Goal: Task Accomplishment & Management: Use online tool/utility

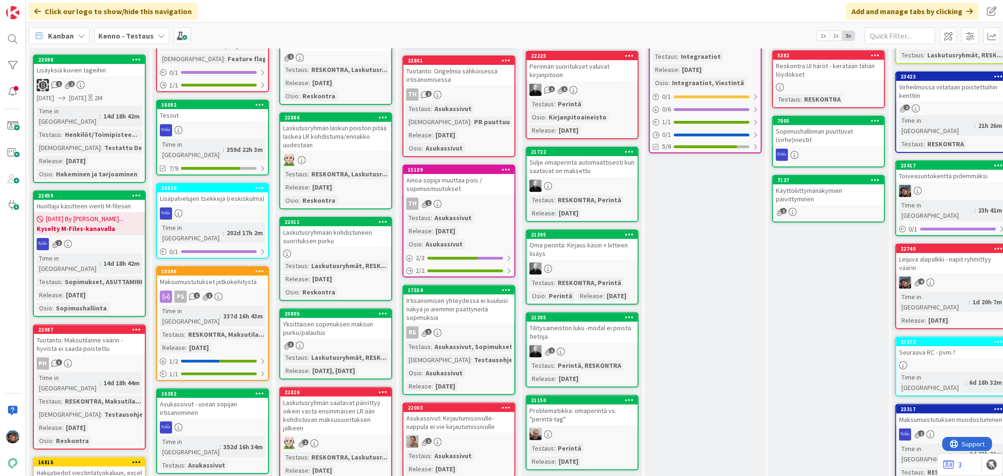
scroll to position [157, 0]
click at [930, 184] on div at bounding box center [952, 190] width 111 height 12
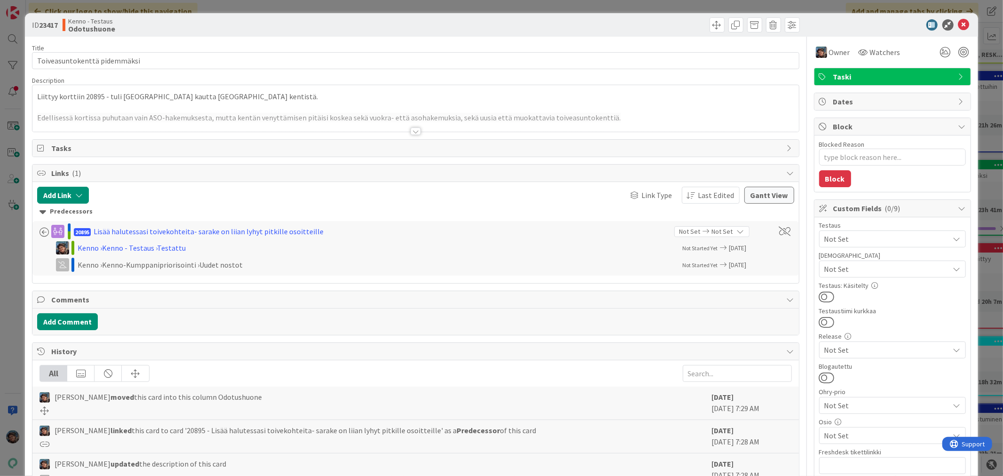
type textarea "x"
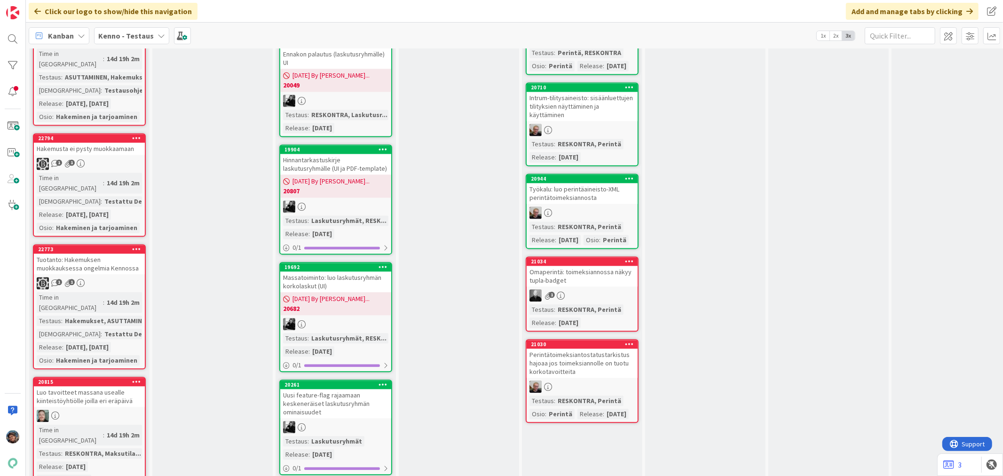
scroll to position [1672, 0]
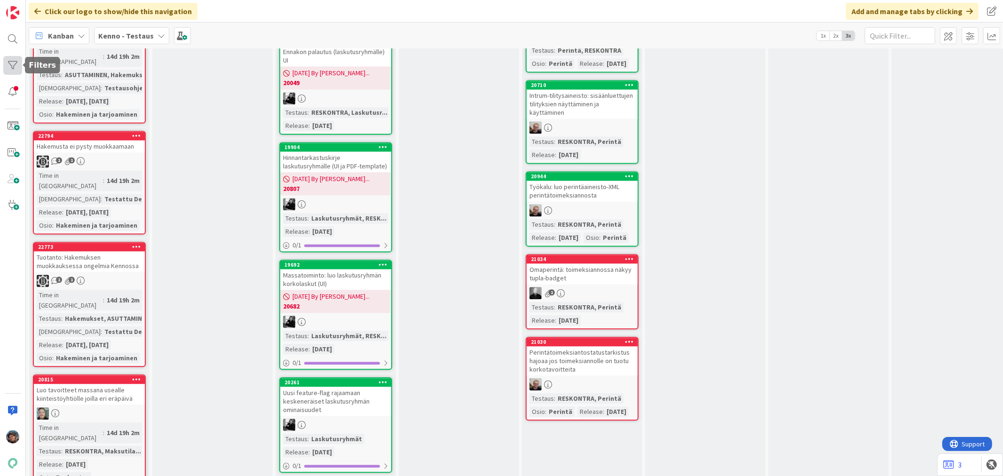
click at [13, 67] on div at bounding box center [12, 65] width 19 height 19
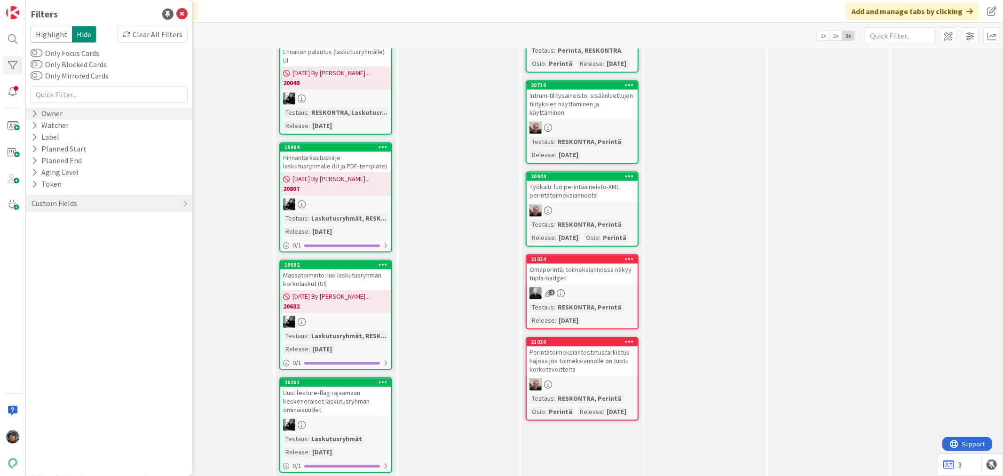
click at [34, 115] on icon at bounding box center [35, 114] width 6 height 8
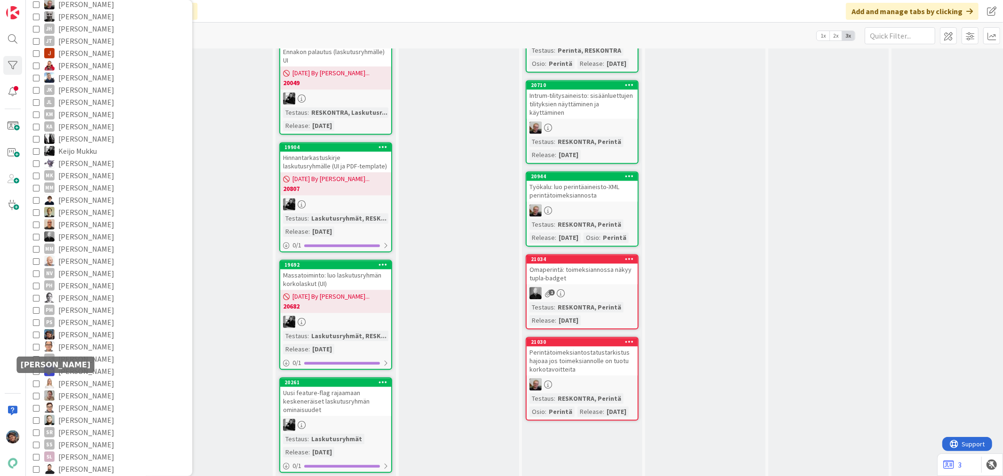
scroll to position [209, 0]
click at [35, 334] on icon at bounding box center [36, 335] width 7 height 7
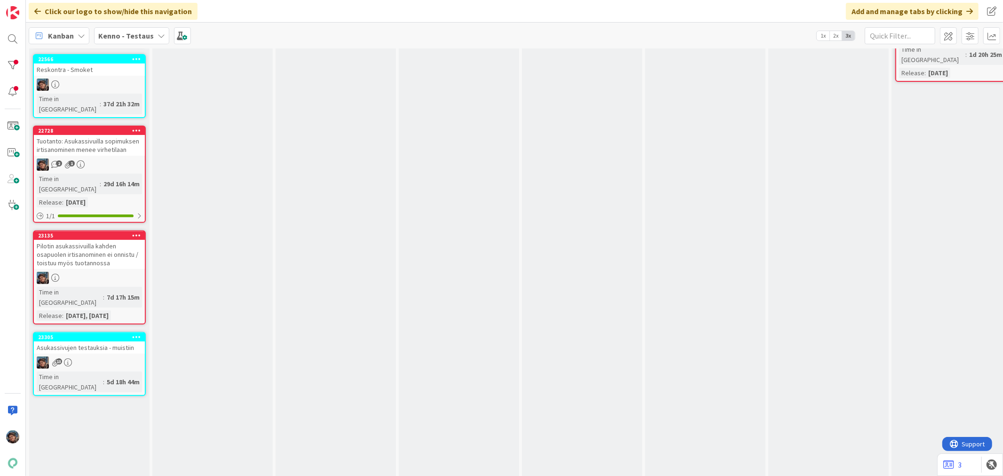
scroll to position [0, 0]
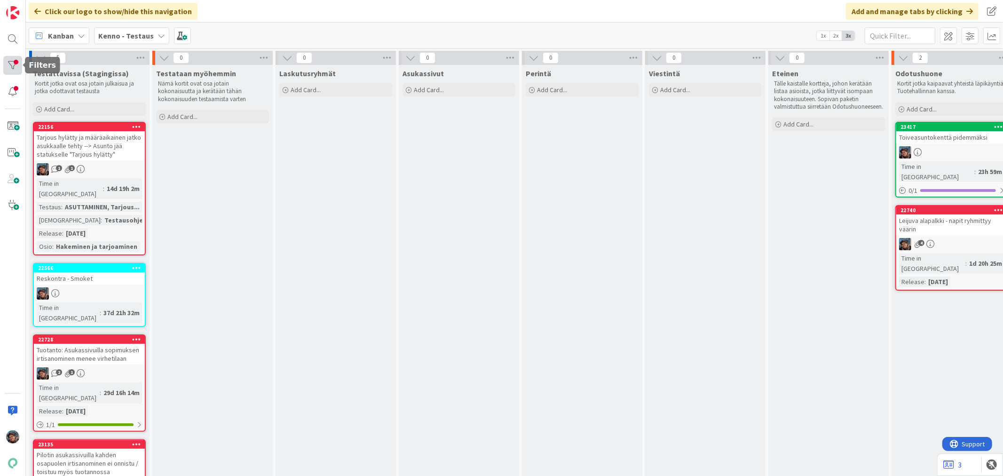
click at [10, 59] on div at bounding box center [12, 65] width 19 height 19
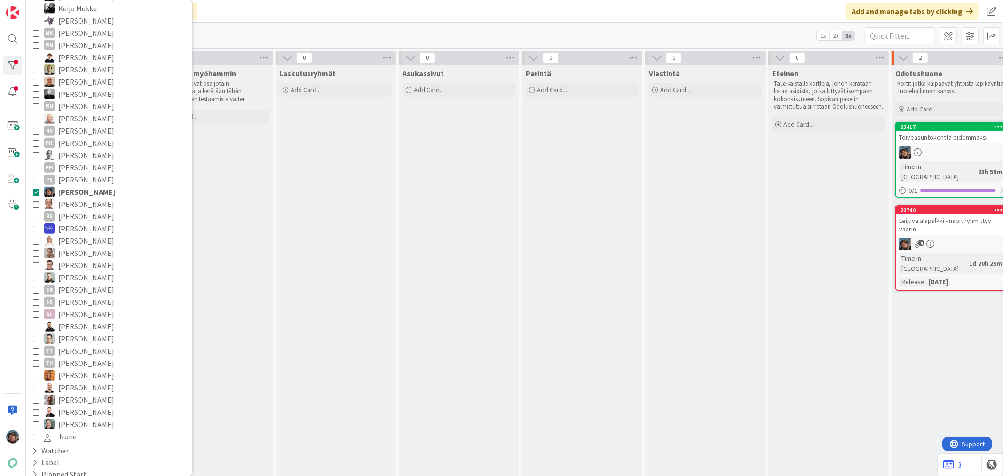
scroll to position [366, 0]
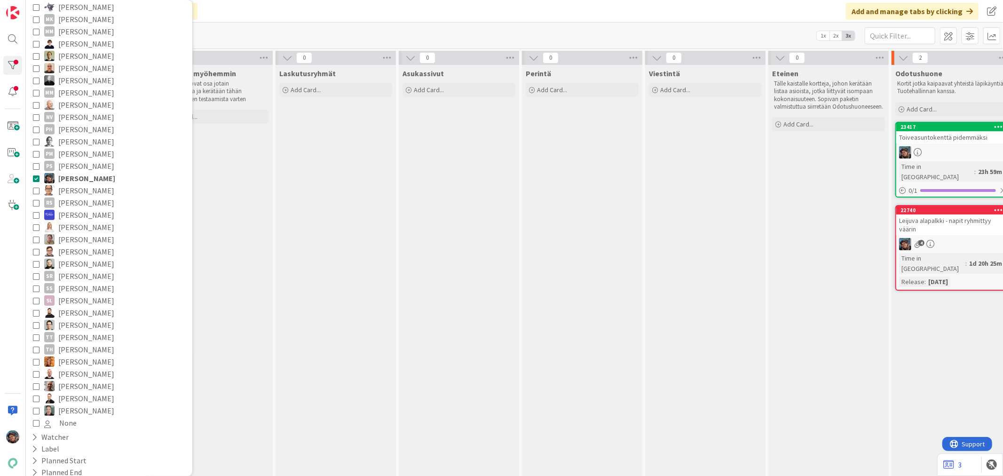
click at [38, 176] on icon at bounding box center [36, 178] width 7 height 7
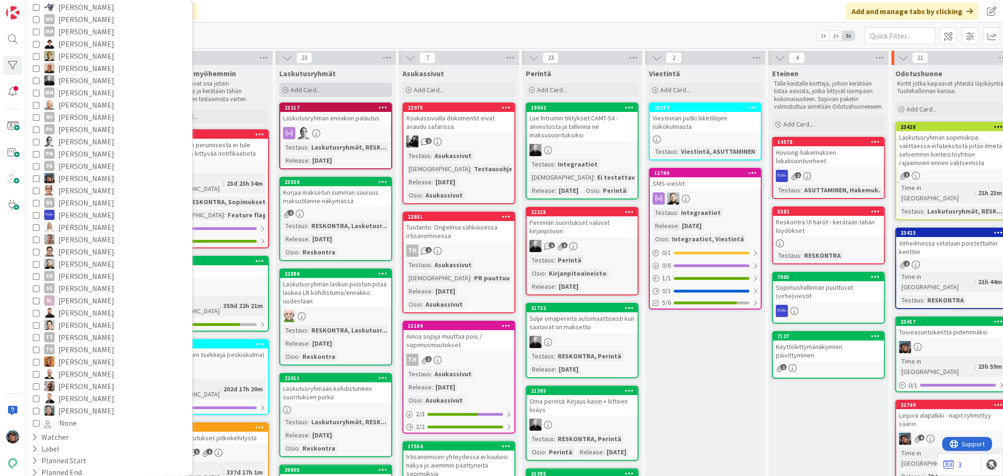
click at [356, 83] on div "Add Card..." at bounding box center [335, 90] width 113 height 14
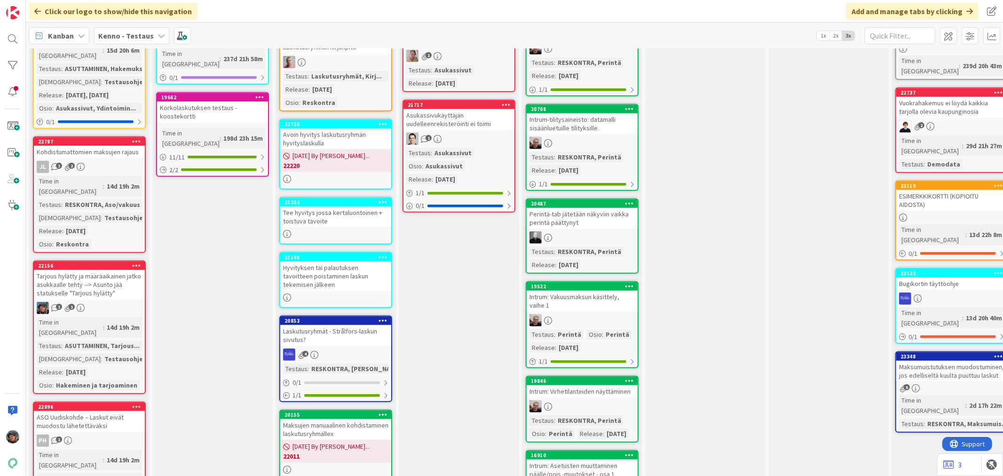
scroll to position [627, 0]
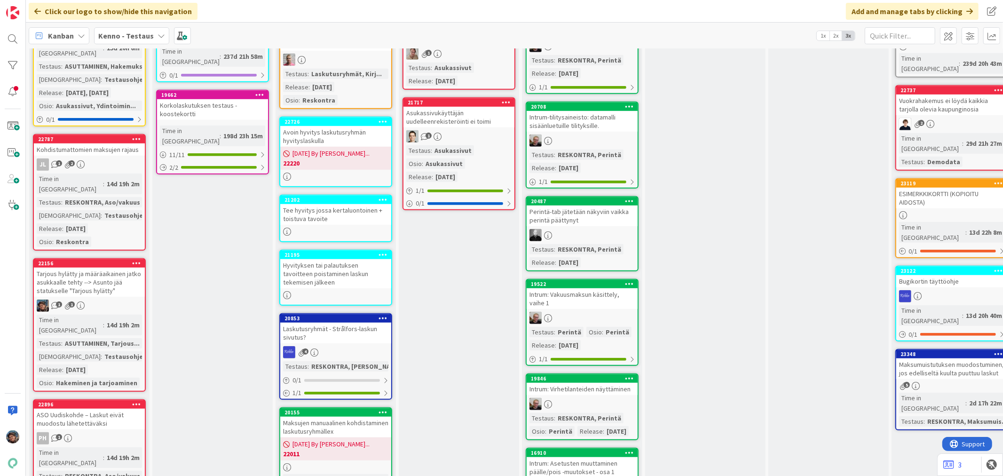
click at [124, 258] on link "22156 [PERSON_NAME] hylätty ja määräaikainen jatko asukkaalle tehty --> Asunto …" at bounding box center [89, 325] width 113 height 134
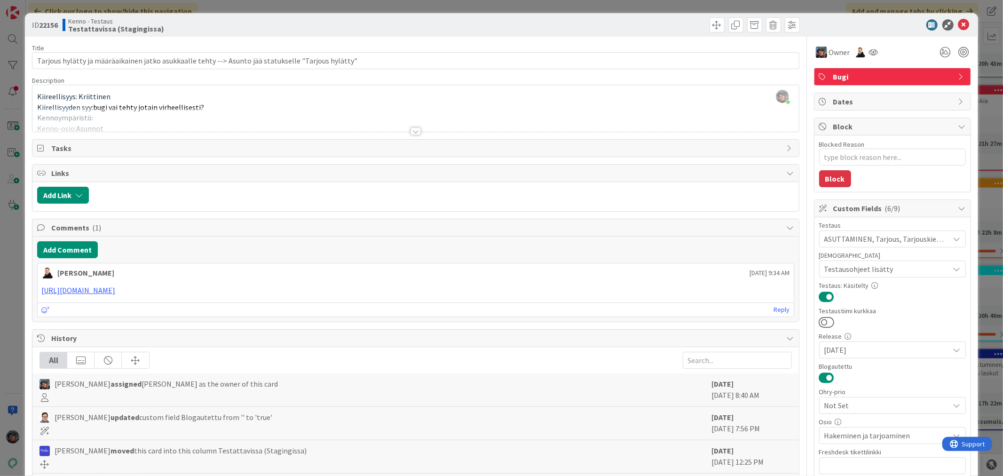
click at [411, 134] on div at bounding box center [416, 131] width 10 height 8
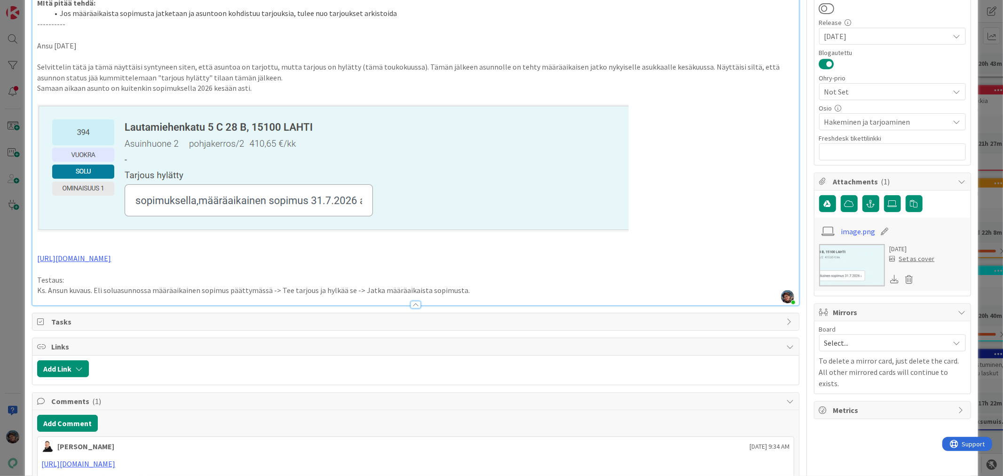
scroll to position [313, 0]
click at [466, 286] on p "Ks. Ansun kuvaus. Eli soluasunnossa määräaikainen sopimus päättymässä -> Tee ta…" at bounding box center [415, 291] width 757 height 11
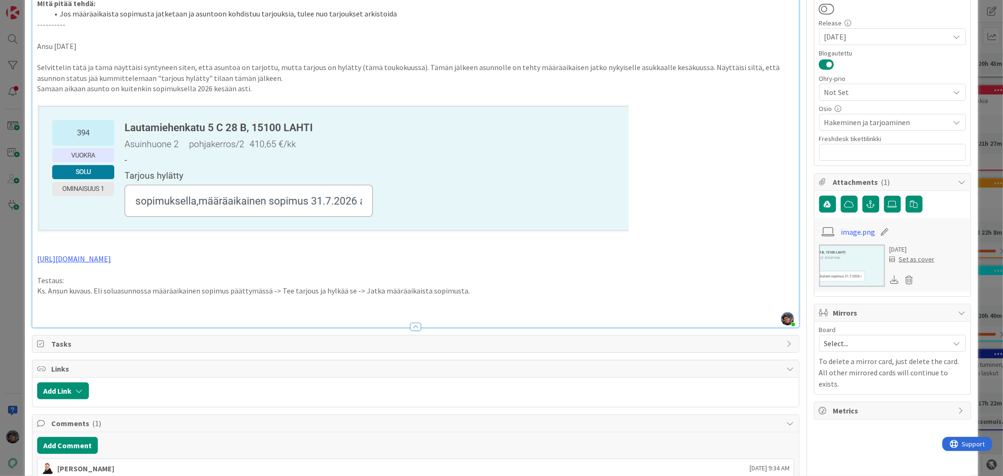
type textarea "x"
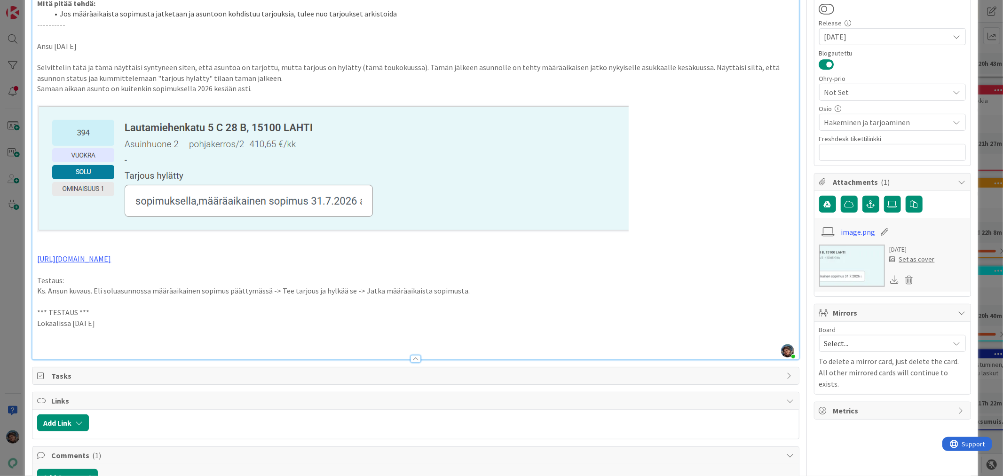
drag, startPoint x: 107, startPoint y: 313, endPoint x: 31, endPoint y: 303, distance: 77.4
click at [31, 303] on div "ID 22156 Kenno - Testaus Testattavissa (Stagingissa) Title 100 / 128 Tarjous hy…" at bounding box center [501, 248] width 953 height 1096
click at [40, 339] on p at bounding box center [415, 344] width 757 height 11
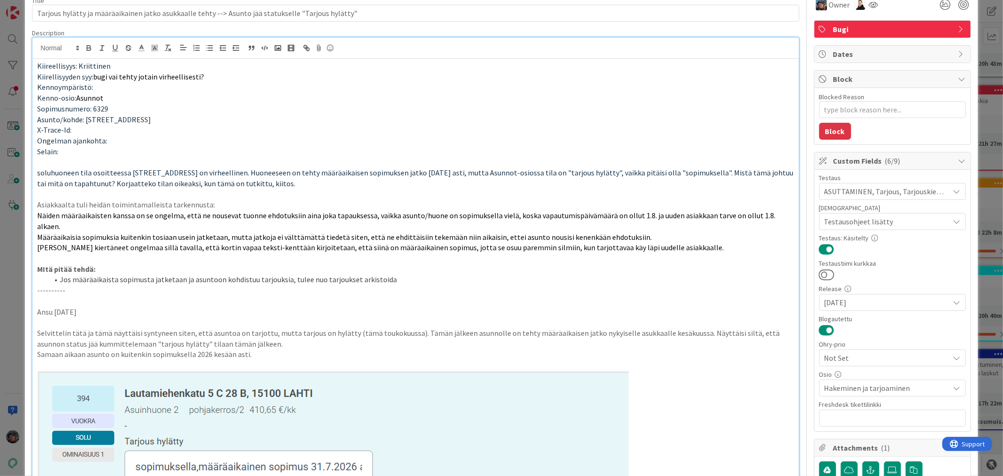
scroll to position [0, 0]
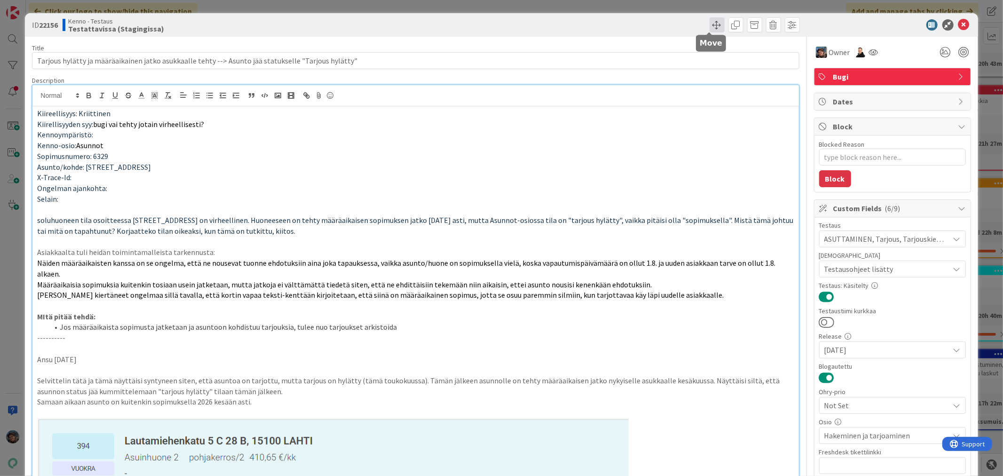
click at [710, 25] on span at bounding box center [717, 24] width 15 height 15
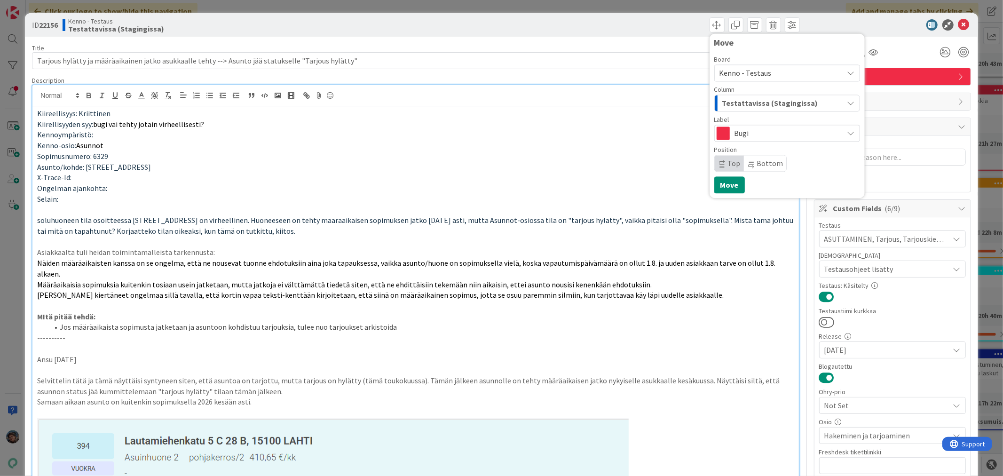
click at [739, 72] on span "Kenno - Testaus" at bounding box center [746, 72] width 52 height 9
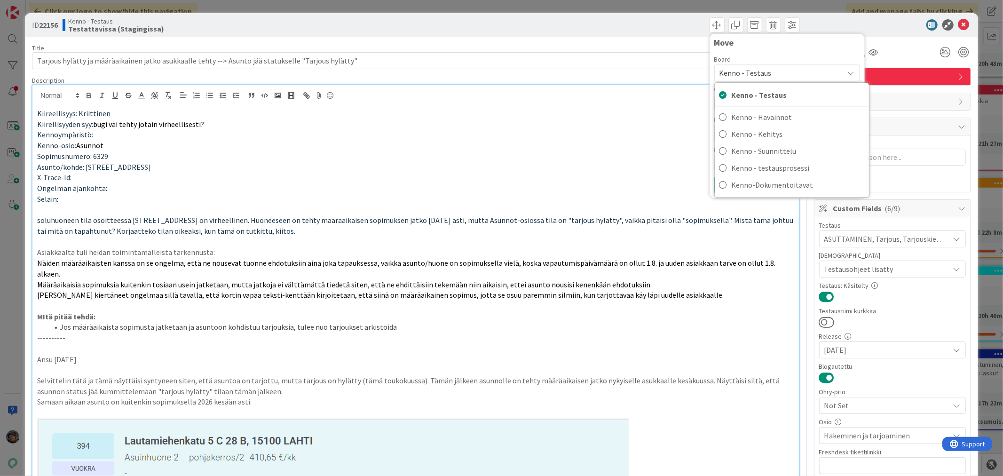
click at [739, 72] on span "Kenno - Testaus" at bounding box center [746, 72] width 52 height 9
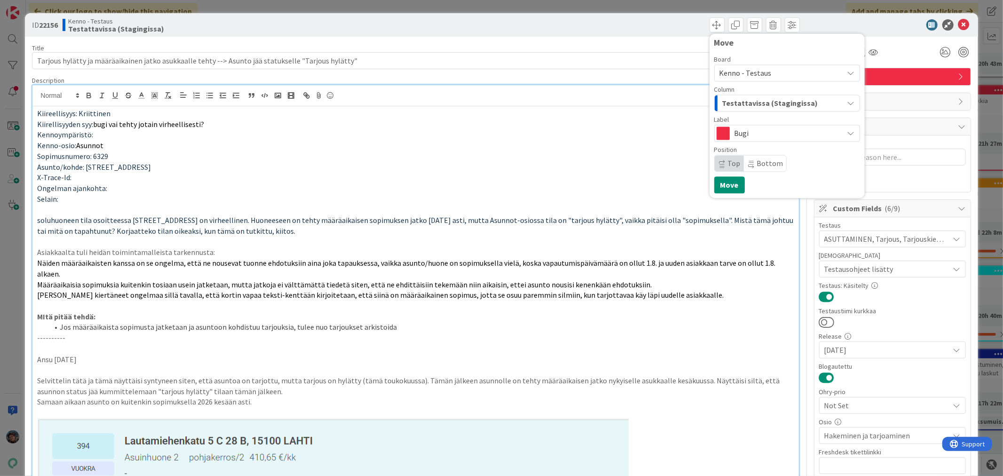
click at [748, 98] on span "Testattavissa (Stagingissa)" at bounding box center [771, 103] width 96 height 12
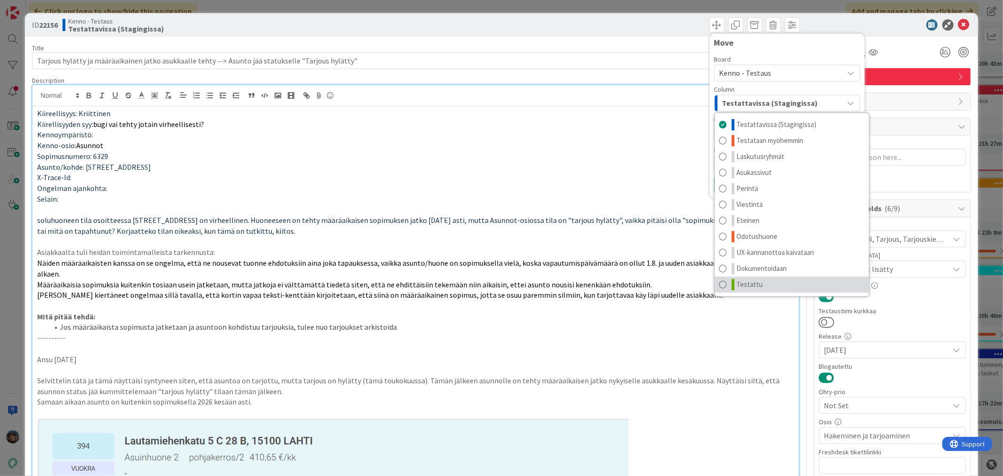
click at [752, 283] on span "Testattu" at bounding box center [750, 284] width 26 height 11
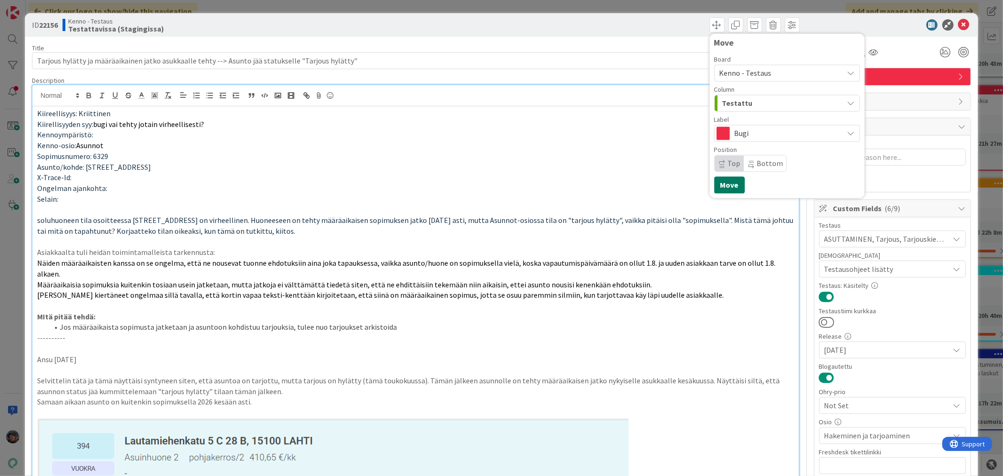
click at [724, 183] on button "Move" at bounding box center [730, 184] width 31 height 17
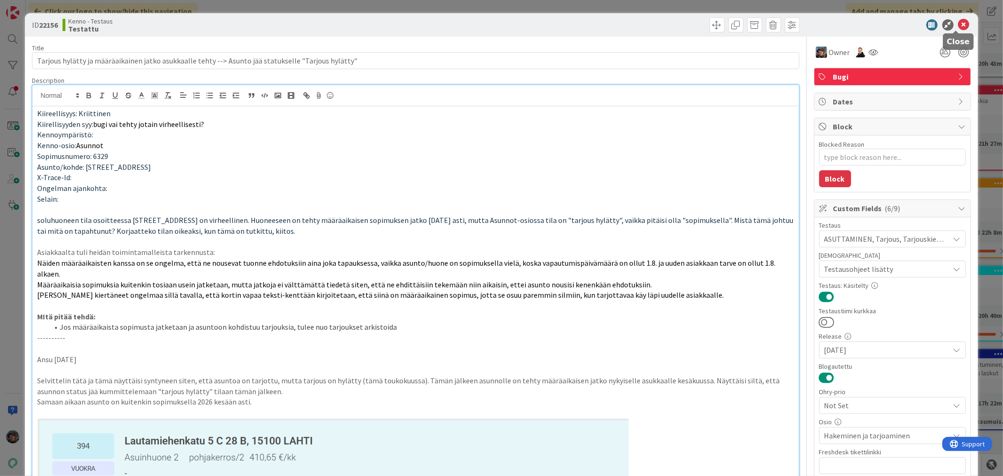
click at [959, 24] on icon at bounding box center [964, 24] width 11 height 11
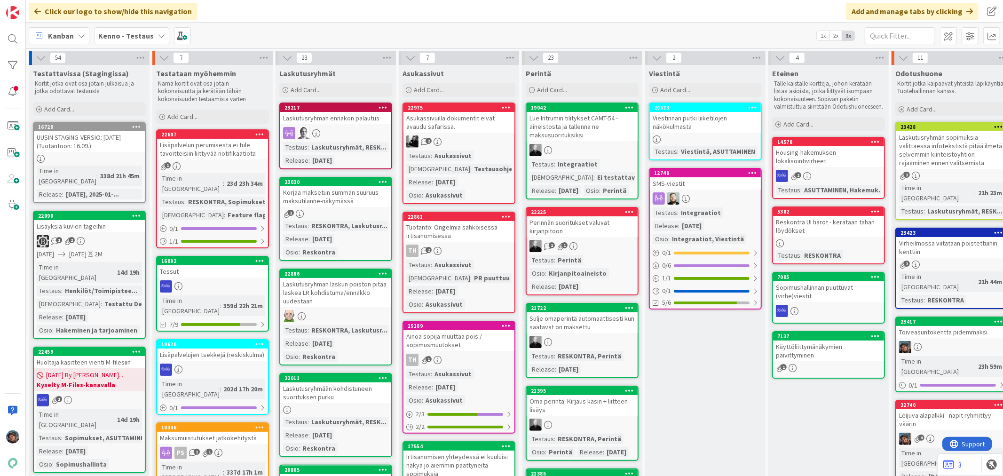
click at [931, 237] on div "Virheilmossa viitataan poistettuihin kenttiin" at bounding box center [952, 247] width 111 height 21
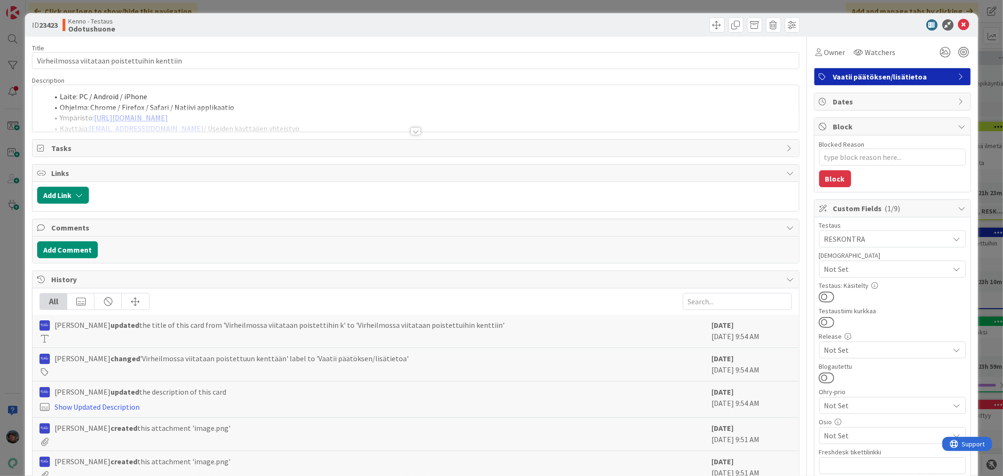
click at [411, 129] on div at bounding box center [416, 131] width 10 height 8
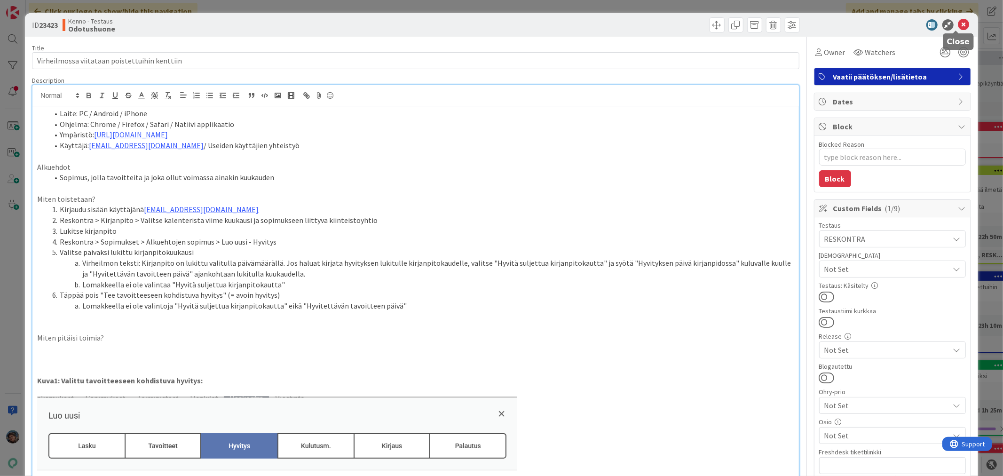
drag, startPoint x: 956, startPoint y: 23, endPoint x: 949, endPoint y: 76, distance: 53.6
click at [959, 23] on icon at bounding box center [964, 24] width 11 height 11
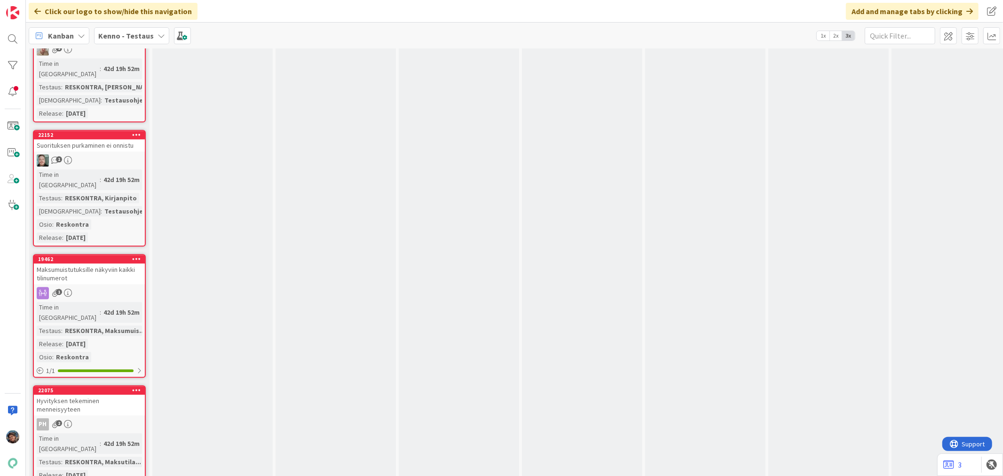
scroll to position [4965, 0]
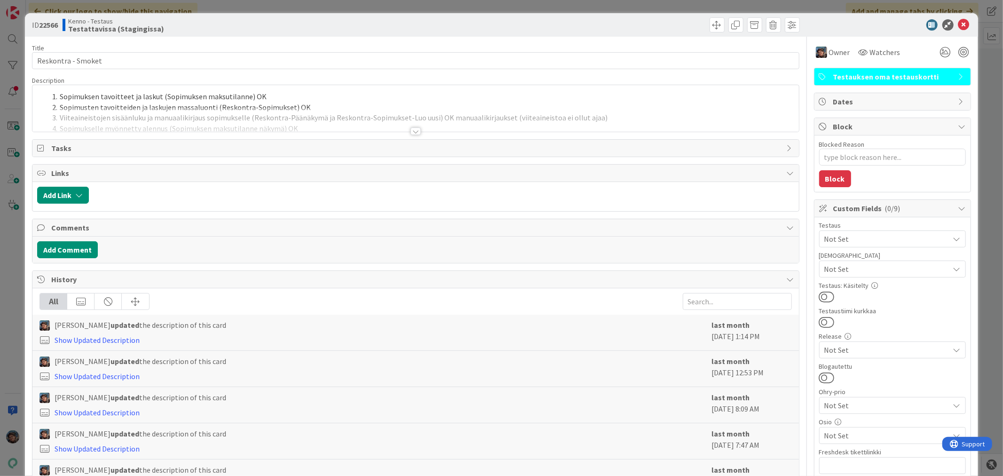
click at [413, 130] on div at bounding box center [416, 131] width 10 height 8
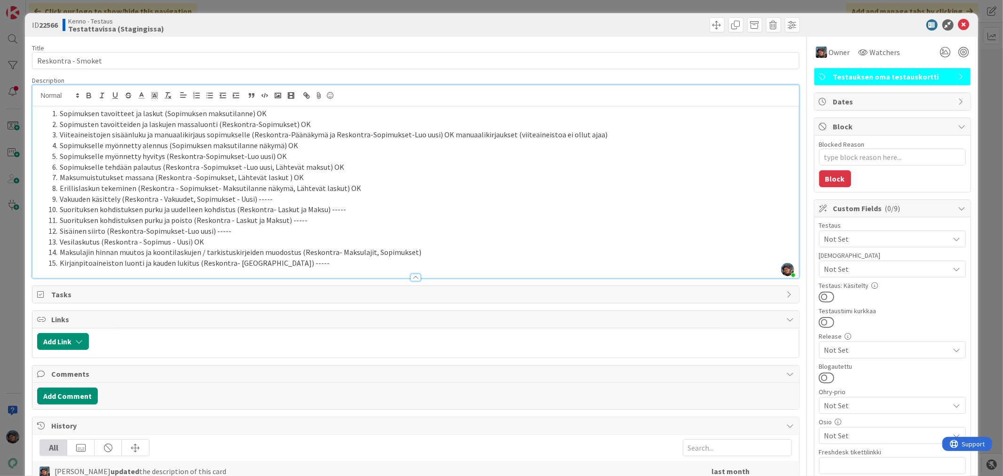
type textarea "x"
